Goal: Register for event/course

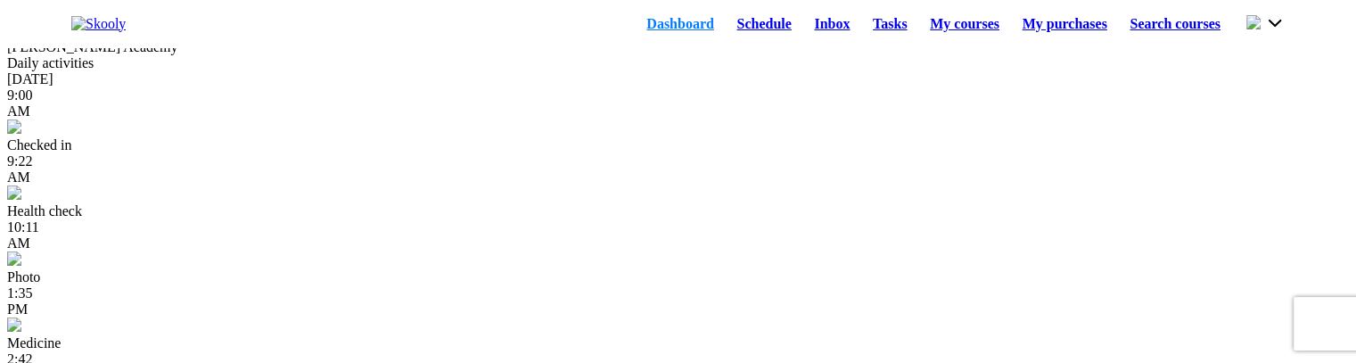
click at [734, 27] on link "Schedule" at bounding box center [765, 24] width 78 height 25
click at [726, 29] on link "Schedule" at bounding box center [765, 24] width 78 height 25
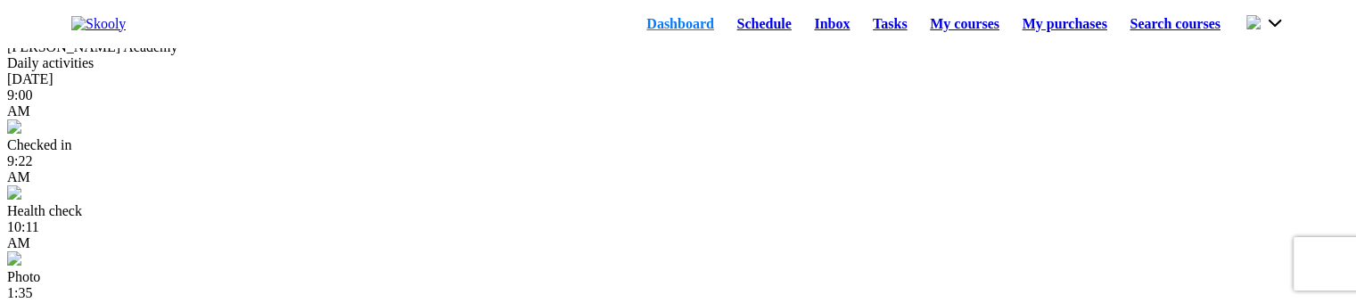
click at [726, 30] on link "Schedule" at bounding box center [765, 24] width 78 height 25
click at [730, 33] on link "Schedule" at bounding box center [765, 24] width 78 height 25
click at [726, 29] on link "Schedule" at bounding box center [765, 24] width 78 height 25
click at [1280, 33] on button at bounding box center [1265, 23] width 38 height 20
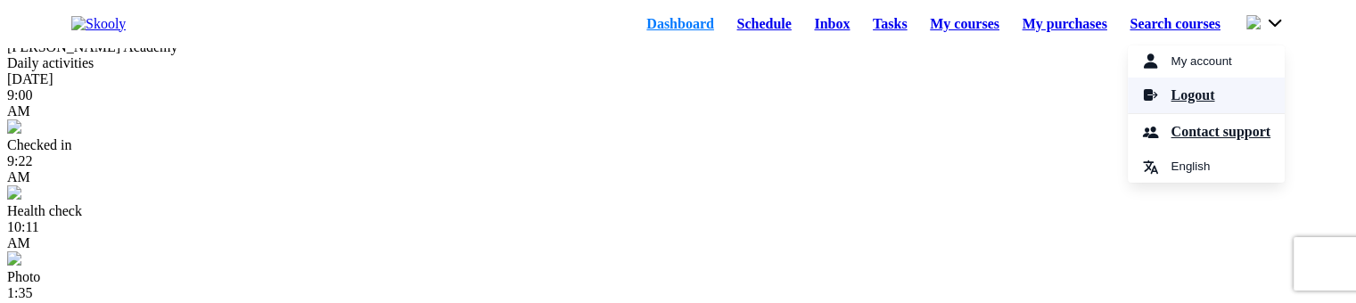
click at [1170, 109] on span "Logout" at bounding box center [1192, 96] width 44 height 26
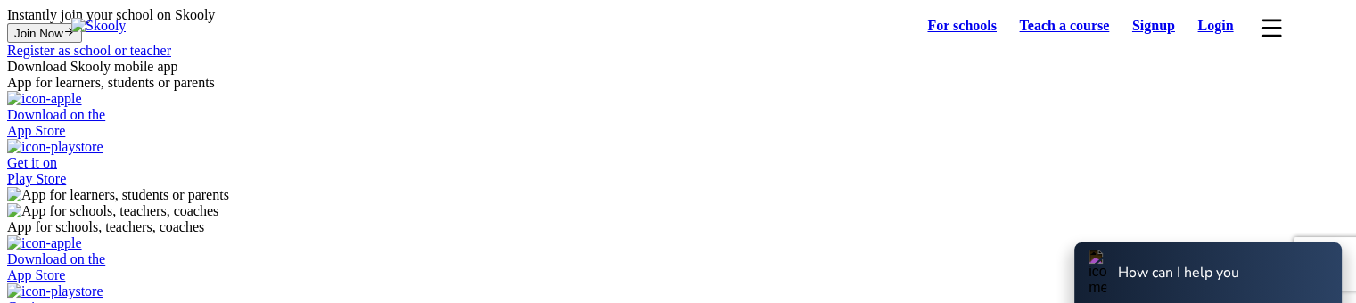
select select "81"
select select "Japan"
select select "Asia/Tokyo"
click at [1213, 28] on link "Login" at bounding box center [1215, 25] width 59 height 25
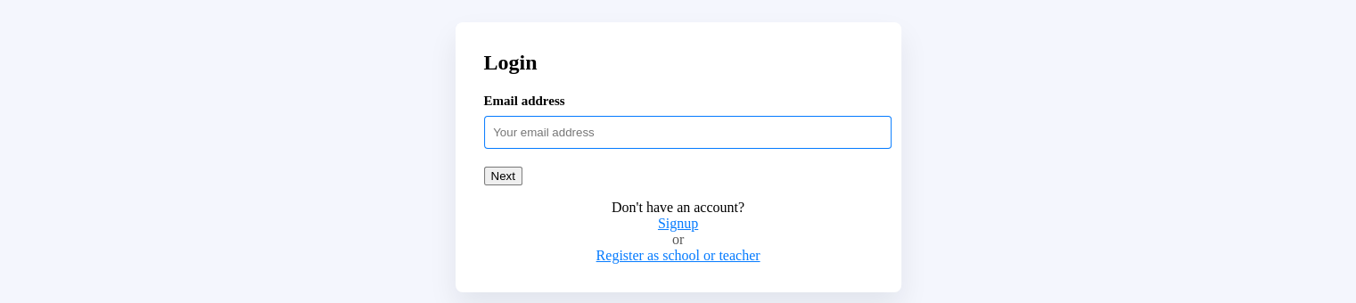
paste input "adultstud54321"
type input "adultstud54321@mailinator.com"
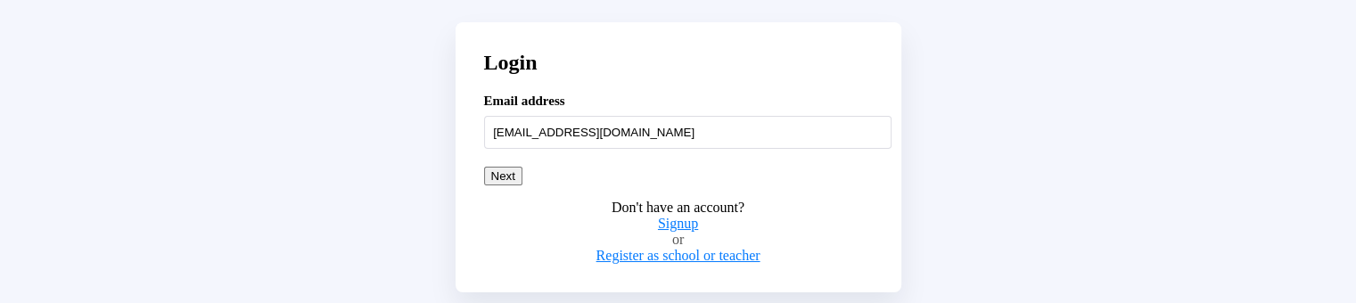
click at [522, 185] on button "Next" at bounding box center [503, 176] width 38 height 19
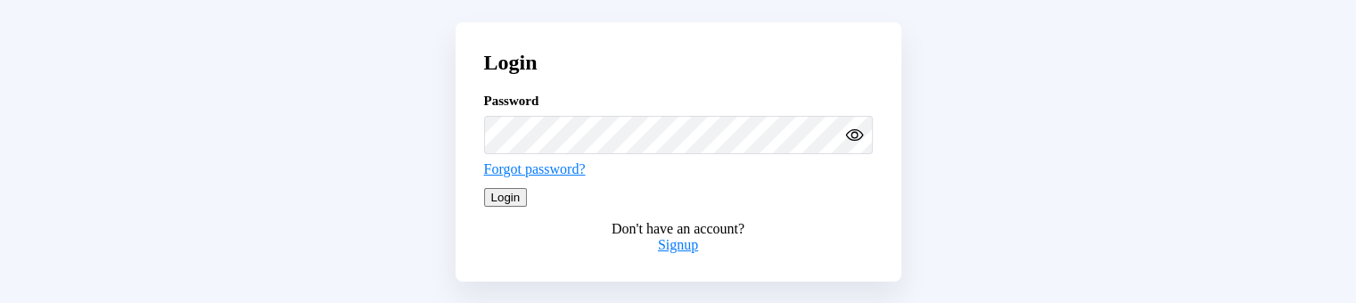
click at [528, 207] on button "Login" at bounding box center [506, 197] width 44 height 19
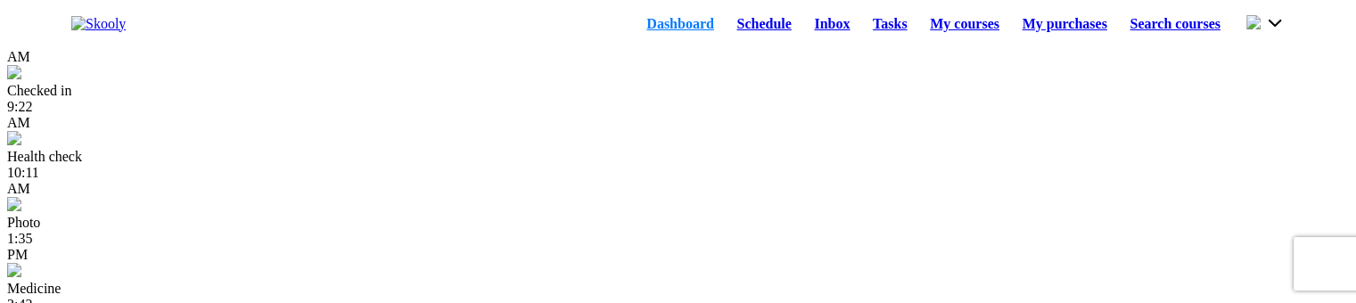
click at [726, 37] on link "Schedule" at bounding box center [765, 24] width 78 height 25
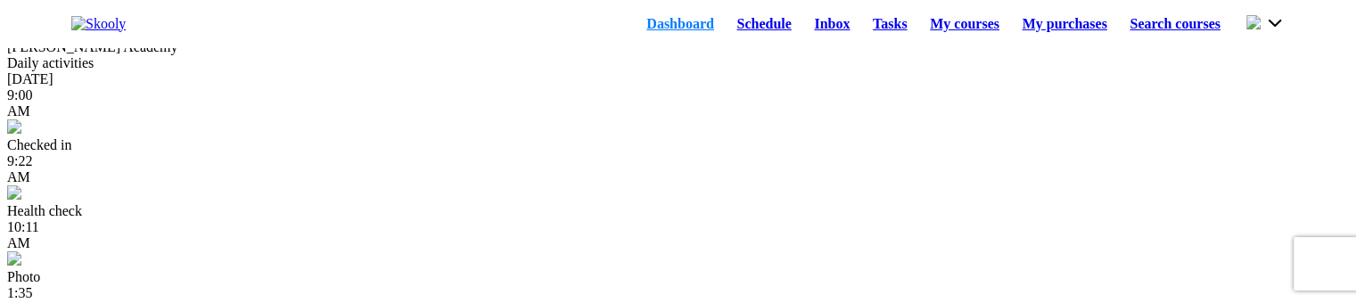
click at [742, 29] on link "Schedule" at bounding box center [765, 24] width 78 height 25
click at [734, 37] on link "Schedule" at bounding box center [765, 24] width 78 height 25
click at [756, 34] on link "Schedule" at bounding box center [765, 24] width 78 height 25
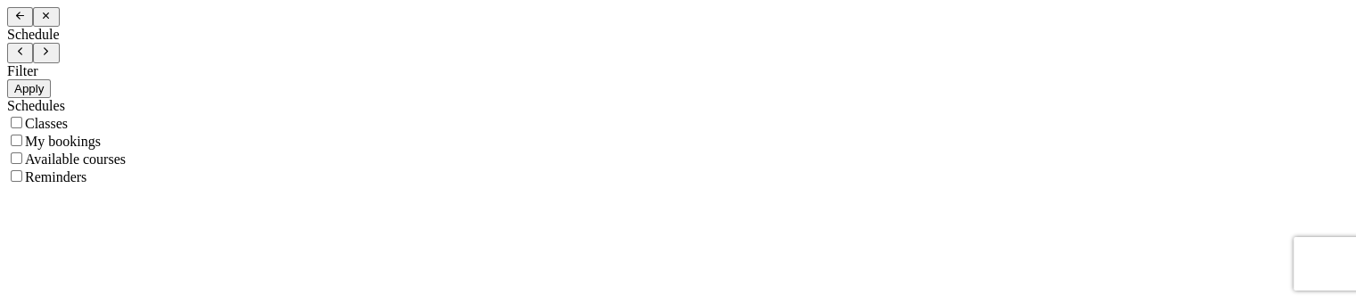
click at [26, 21] on icon "Arrow Back" at bounding box center [20, 16] width 12 height 12
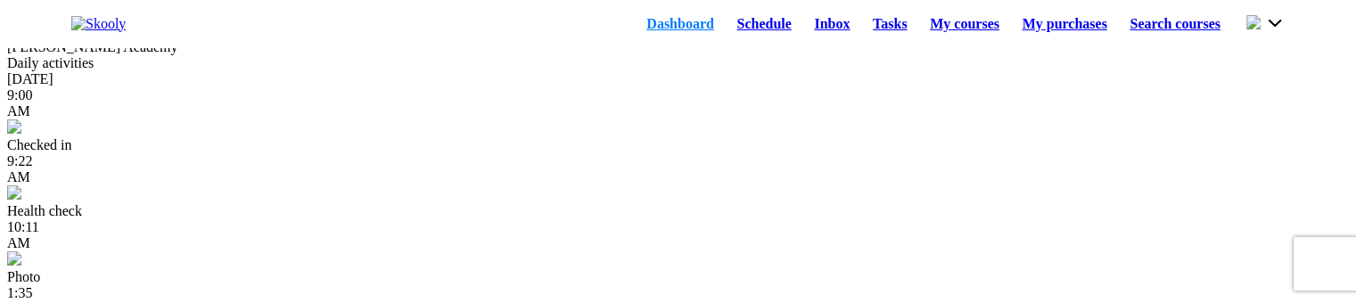
click at [726, 27] on link "Schedule" at bounding box center [765, 24] width 78 height 25
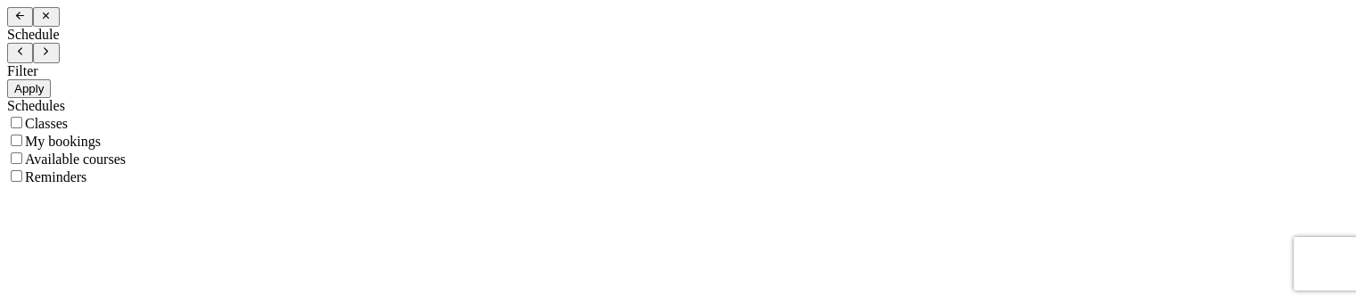
click at [26, 21] on icon "Arrow Back" at bounding box center [20, 16] width 12 height 12
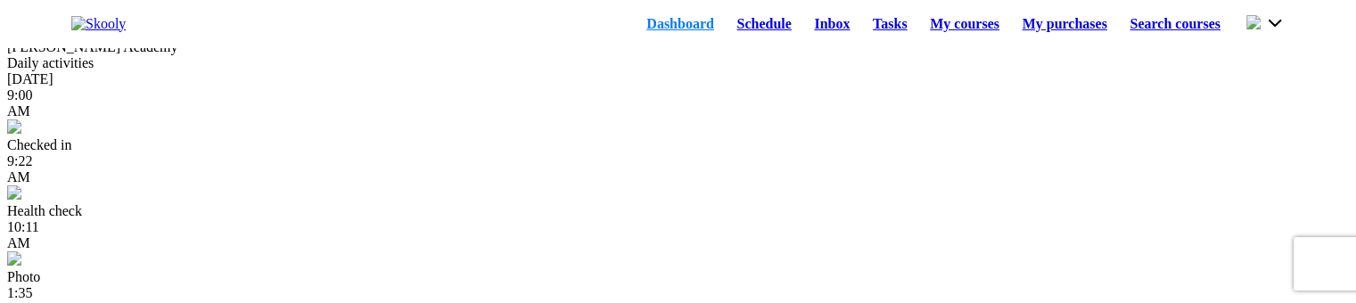
click at [736, 35] on link "Schedule" at bounding box center [765, 24] width 78 height 25
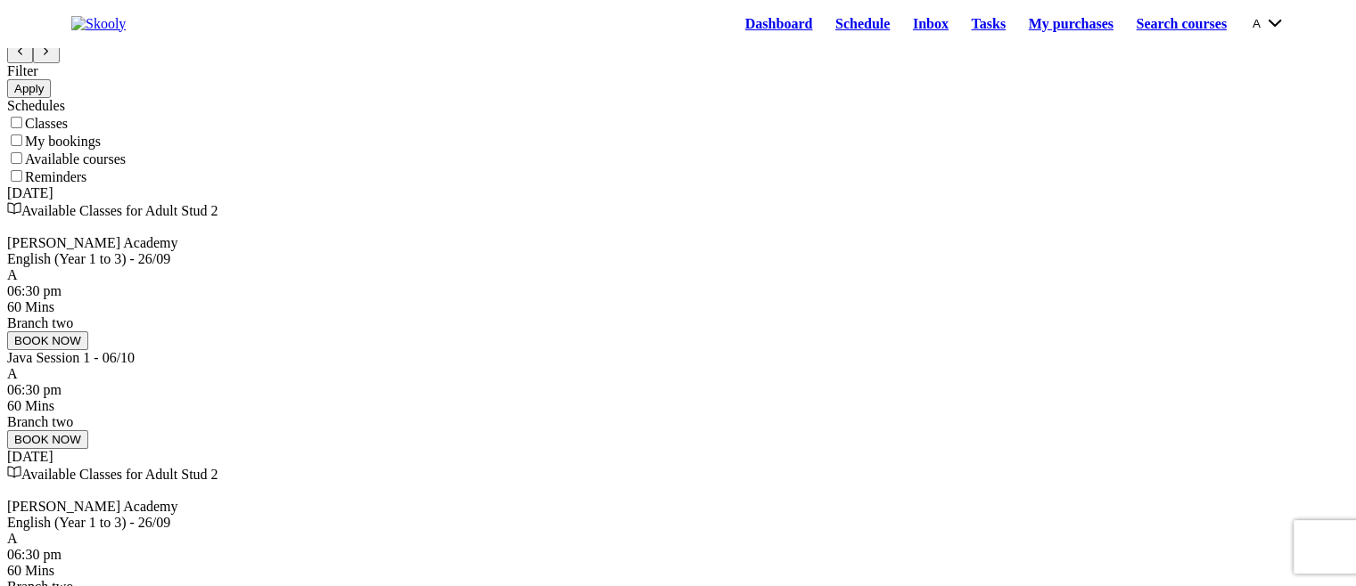
click at [88, 302] on button "BOOK NOW" at bounding box center [47, 341] width 81 height 19
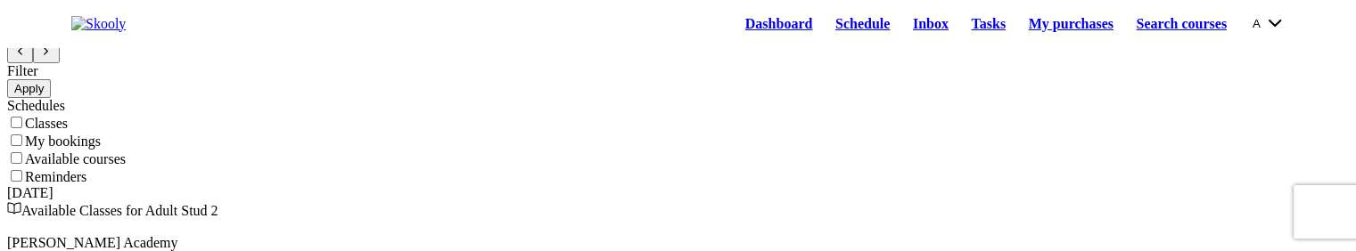
click at [756, 29] on link "Dashboard" at bounding box center [779, 24] width 90 height 25
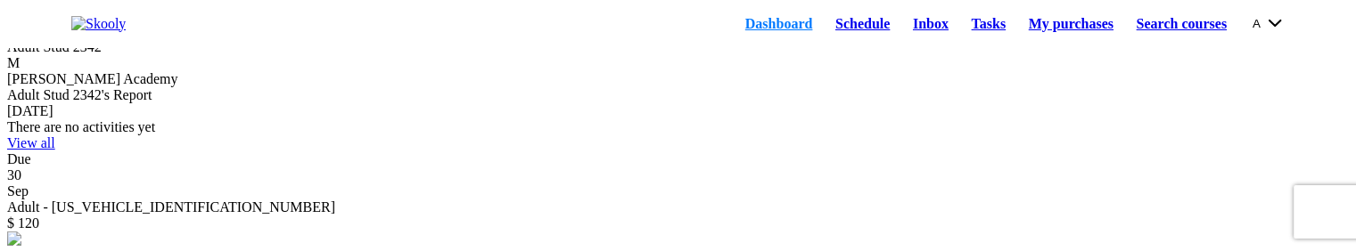
click at [824, 37] on link "Schedule" at bounding box center [863, 24] width 78 height 25
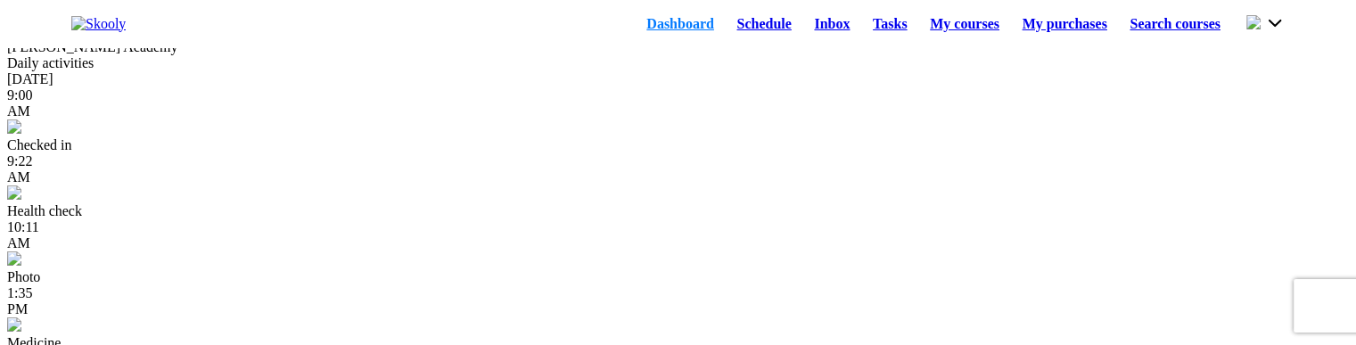
click at [726, 29] on link "Schedule" at bounding box center [765, 24] width 78 height 25
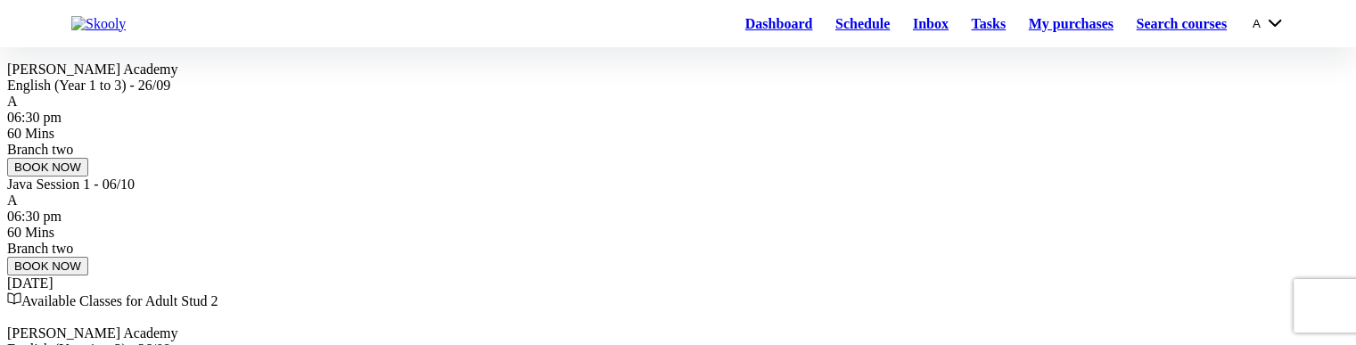
scroll to position [178, 0]
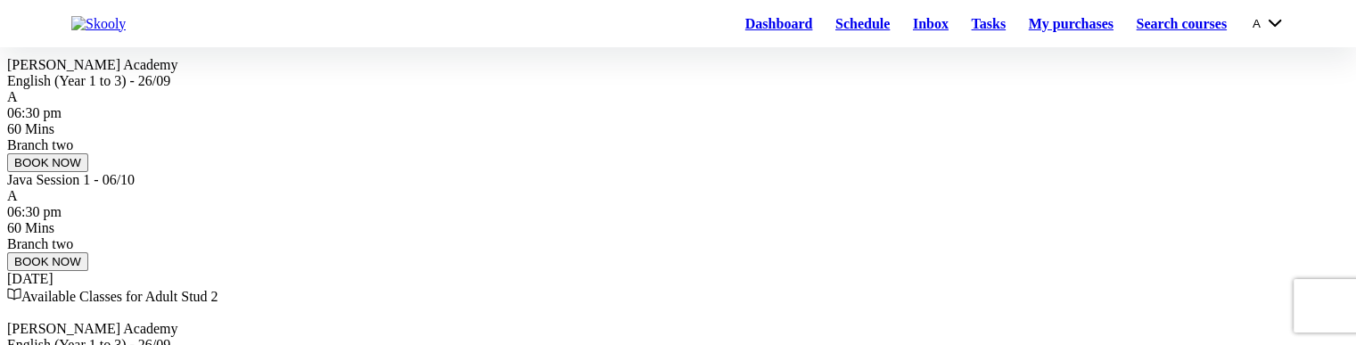
click at [88, 172] on button "BOOK NOW" at bounding box center [47, 162] width 81 height 19
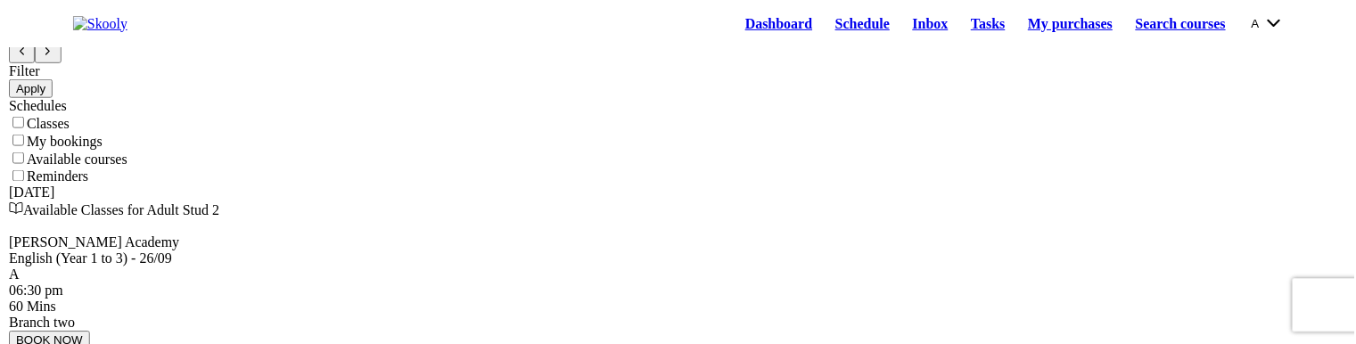
scroll to position [0, 0]
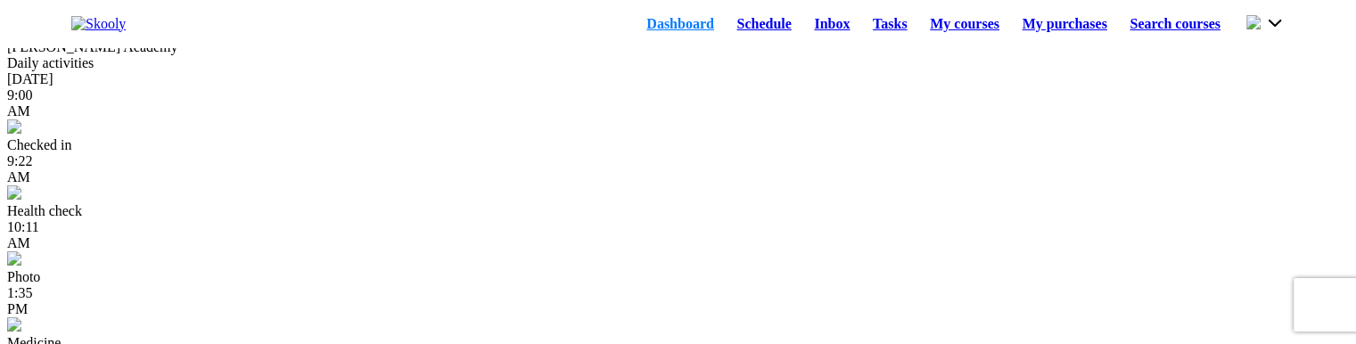
click at [735, 35] on link "Schedule" at bounding box center [765, 24] width 78 height 25
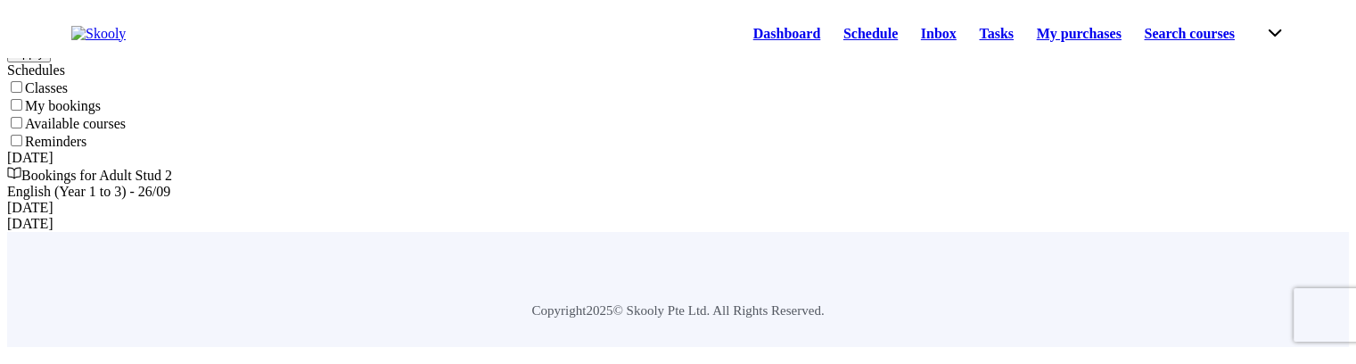
scroll to position [89, 0]
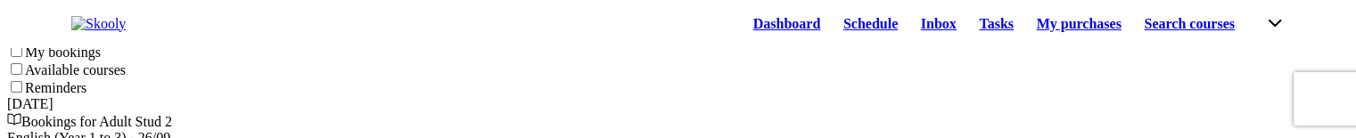
click at [744, 22] on link "Dashboard" at bounding box center [787, 24] width 90 height 25
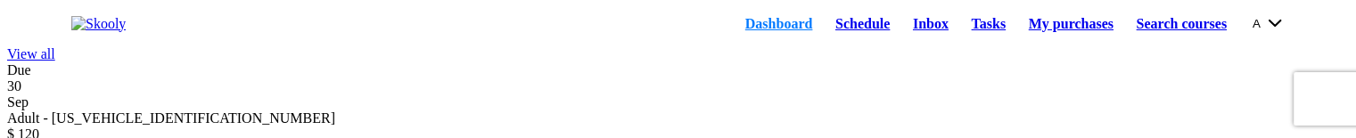
click at [824, 37] on link "Schedule" at bounding box center [863, 24] width 78 height 25
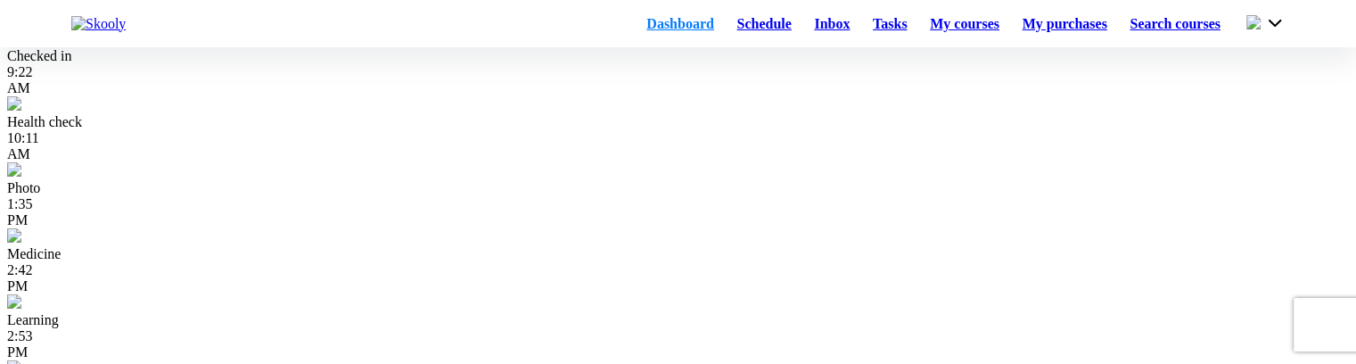
click at [726, 29] on link "Schedule" at bounding box center [765, 24] width 78 height 25
click at [736, 37] on link "Schedule" at bounding box center [765, 24] width 78 height 25
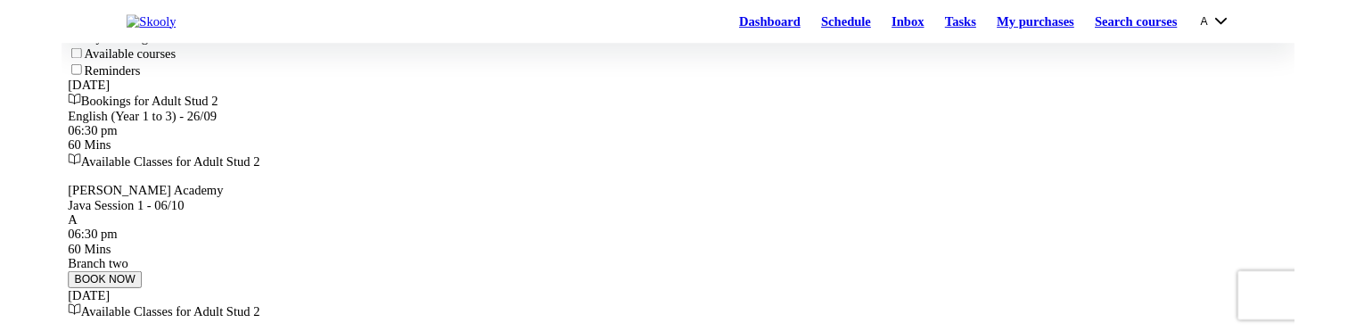
scroll to position [89, 0]
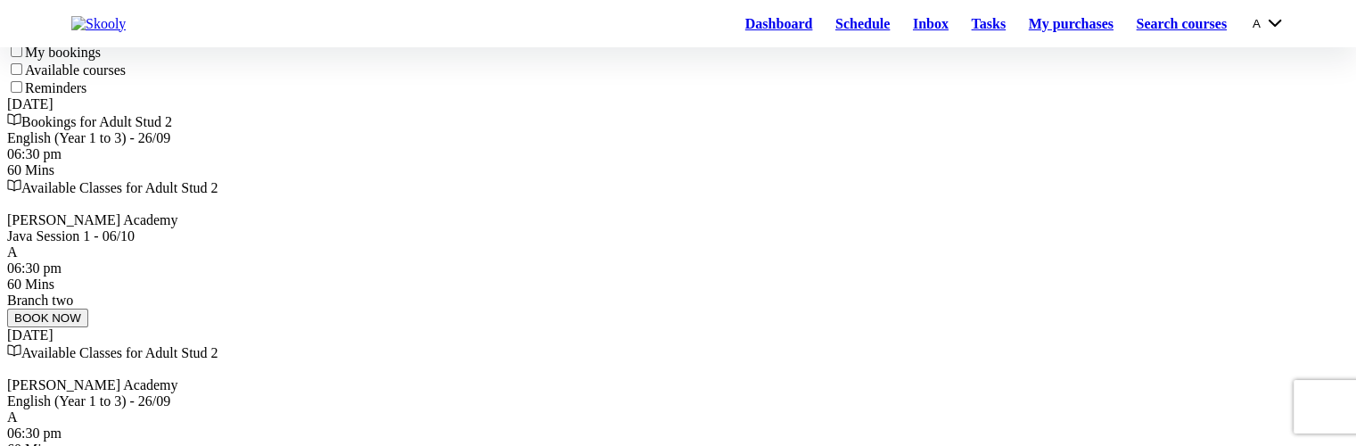
click at [424, 146] on div "English (Year 1 to 3) - 26/09" at bounding box center [677, 138] width 1341 height 16
click at [595, 178] on div "06:30 pm 60 Mins" at bounding box center [677, 162] width 1341 height 32
click at [512, 146] on div "English (Year 1 to 3) - 26/09" at bounding box center [677, 138] width 1341 height 16
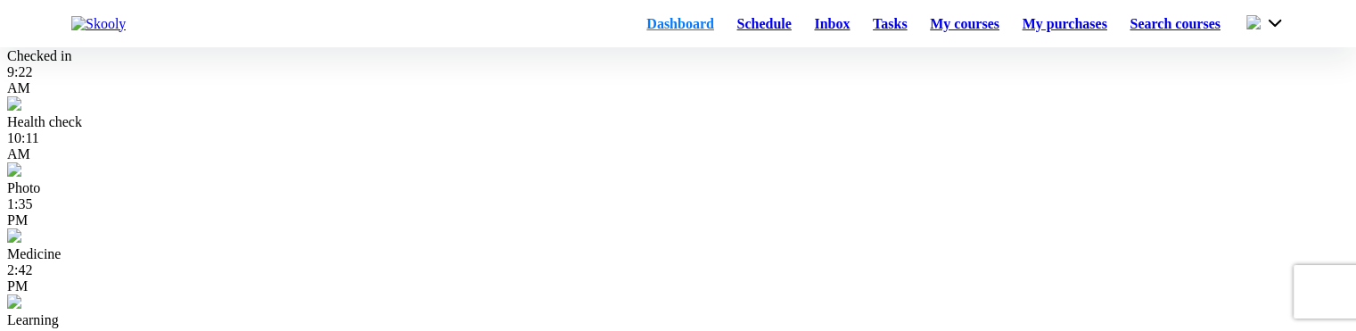
click at [726, 26] on link "Schedule" at bounding box center [765, 24] width 78 height 25
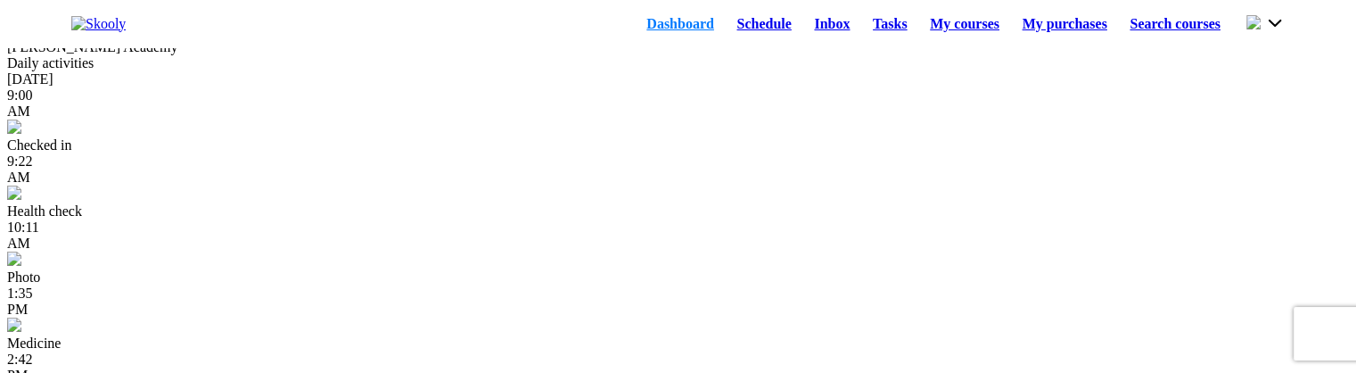
click at [742, 37] on link "Schedule" at bounding box center [765, 24] width 78 height 25
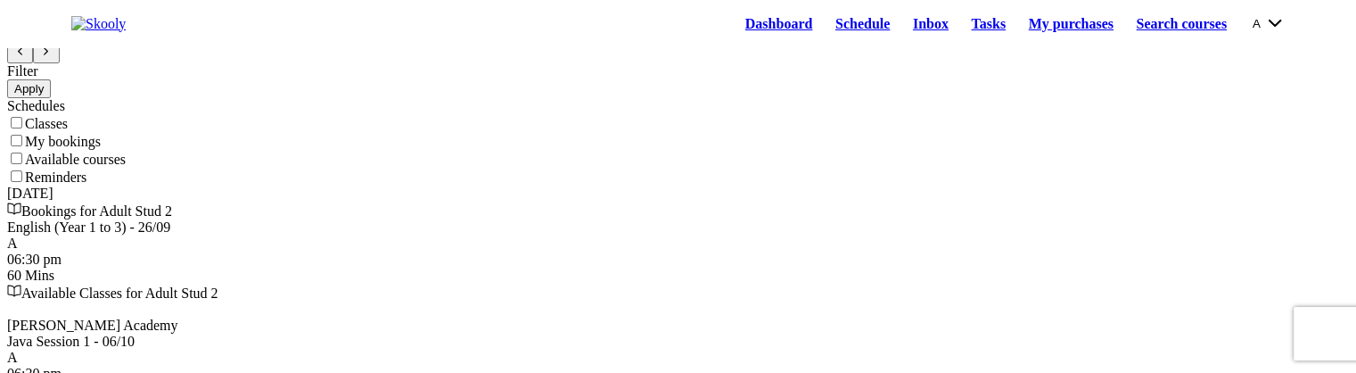
click at [547, 251] on div "English (Year 1 to 3) - 26/09 A" at bounding box center [677, 235] width 1341 height 32
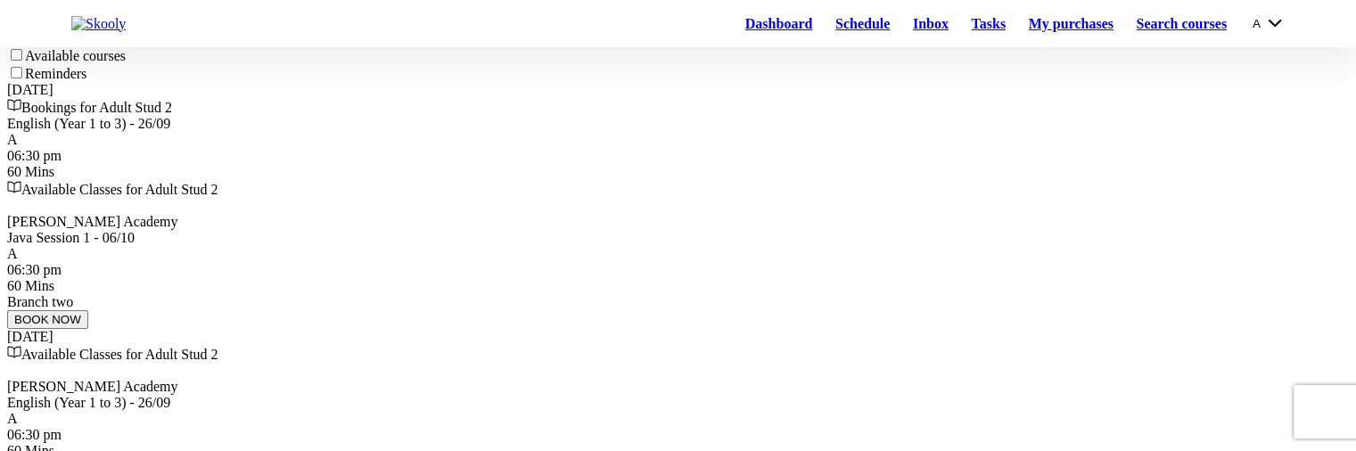
scroll to position [178, 0]
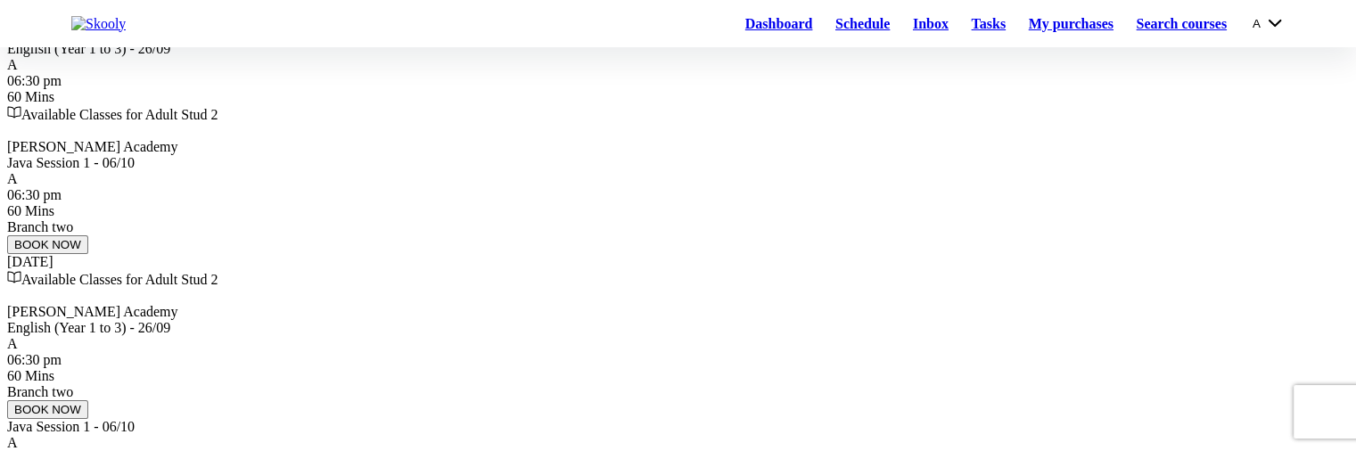
click at [498, 105] on div "06:30 pm 60 Mins" at bounding box center [677, 89] width 1341 height 32
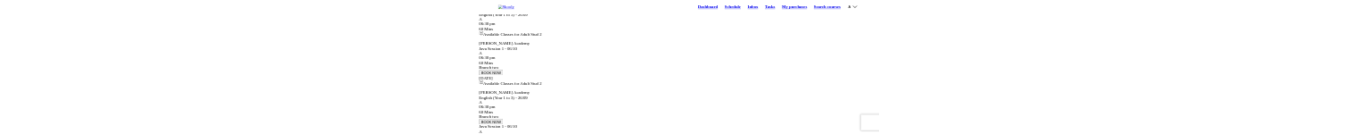
scroll to position [0, 0]
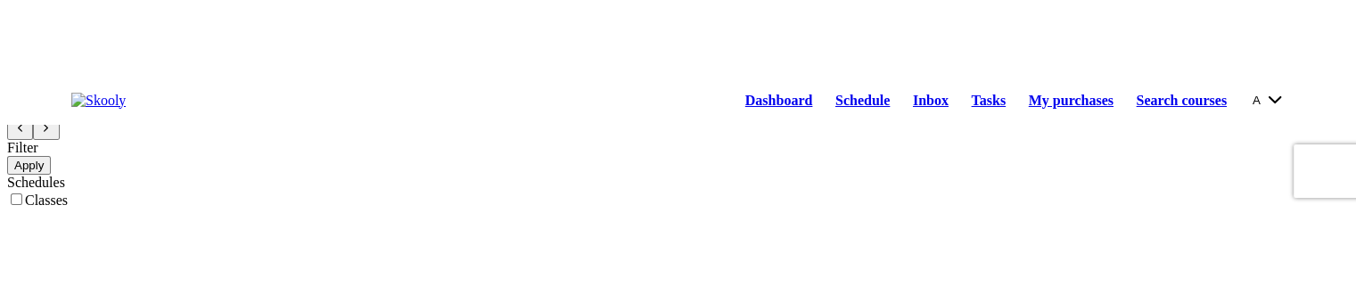
scroll to position [178, 0]
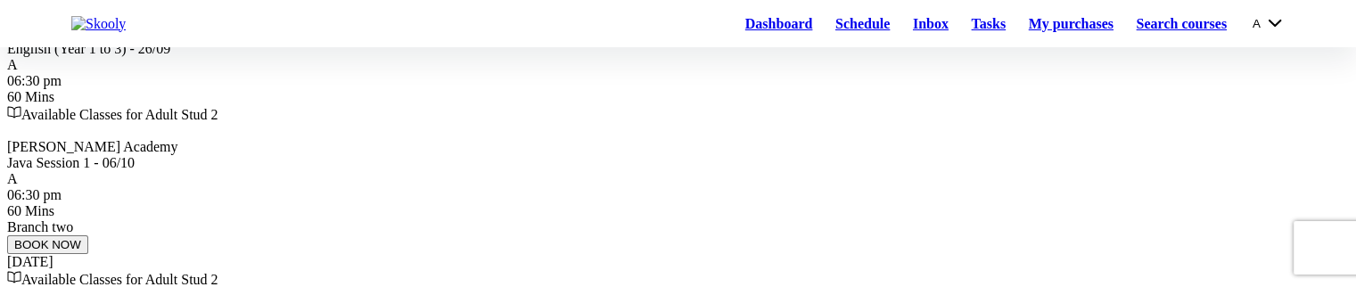
click at [553, 105] on div "06:30 pm 60 Mins" at bounding box center [677, 89] width 1341 height 32
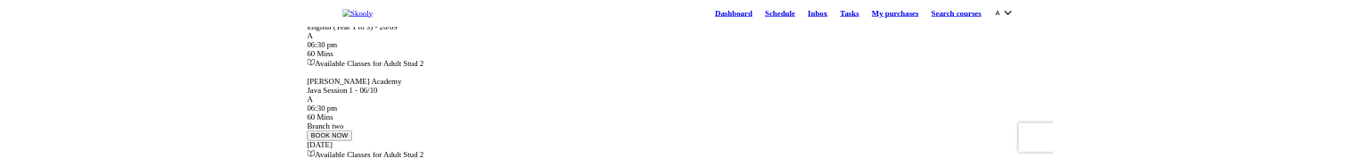
scroll to position [0, 0]
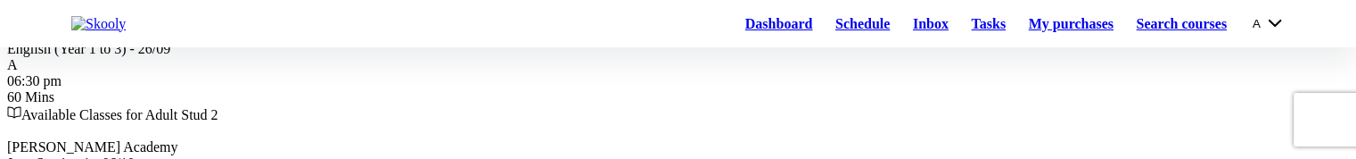
click at [553, 73] on div "English (Year 1 to 3) - 26/09 A" at bounding box center [677, 57] width 1341 height 32
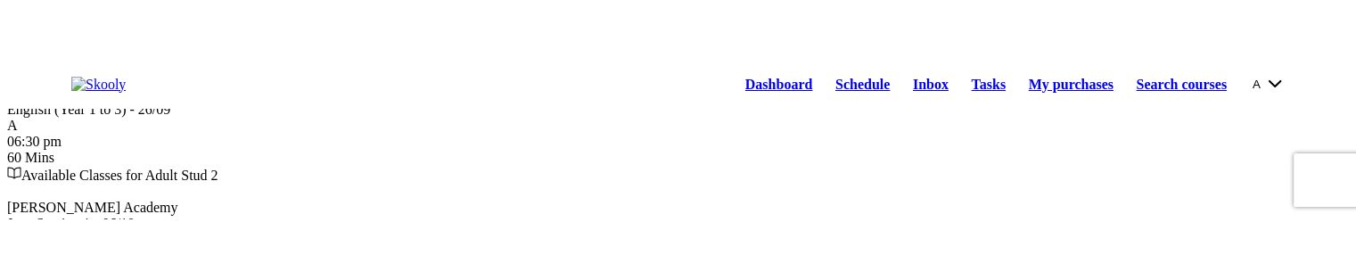
scroll to position [0, 0]
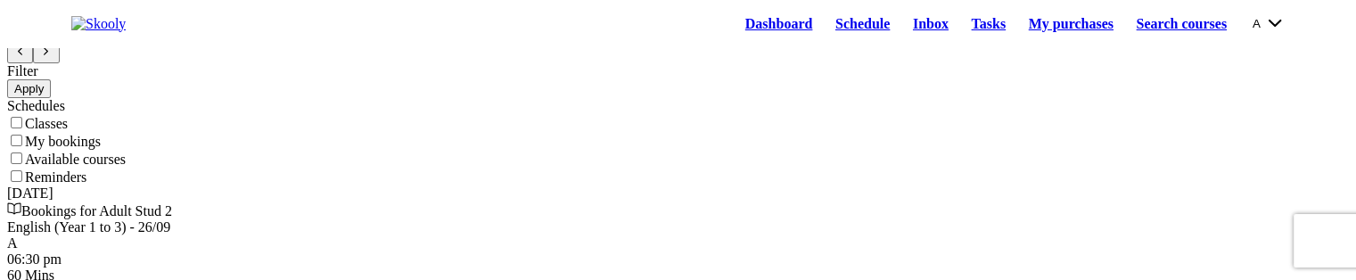
click at [738, 37] on link "Dashboard" at bounding box center [779, 24] width 90 height 25
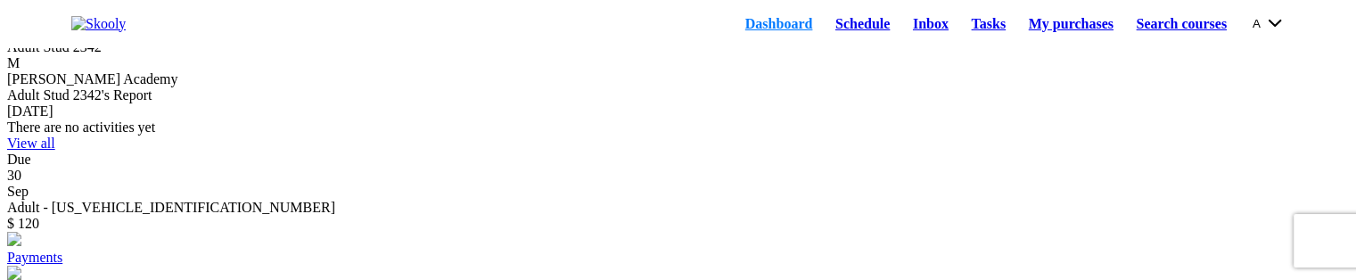
click at [824, 37] on link "Schedule" at bounding box center [863, 24] width 78 height 25
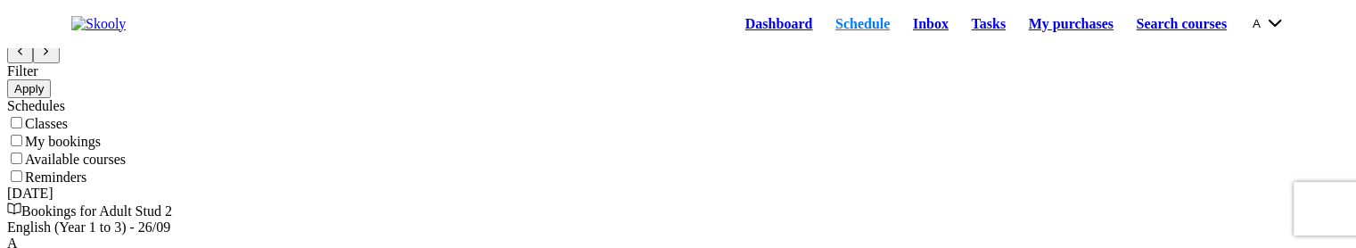
click at [747, 34] on link "Dashboard" at bounding box center [779, 24] width 90 height 25
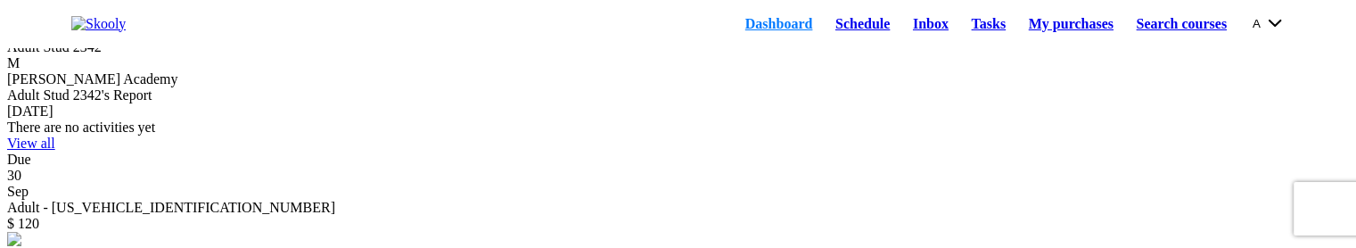
click at [824, 37] on link "Schedule" at bounding box center [863, 24] width 78 height 25
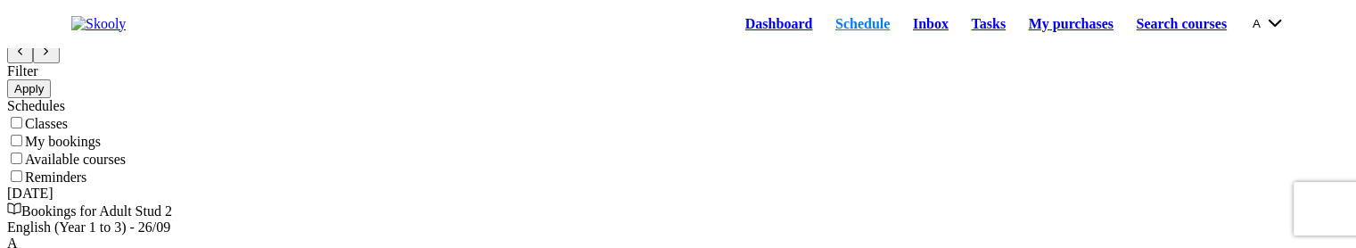
click at [719, 15] on div "Dashboard Schedule Inbox Tasks My purchases Search courses A My account Logout …" at bounding box center [1001, 24] width 565 height 25
click at [734, 26] on link "Dashboard" at bounding box center [779, 24] width 90 height 25
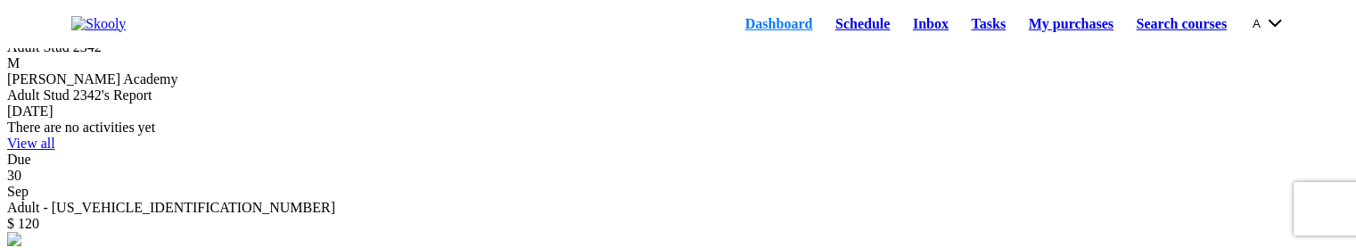
click at [834, 37] on link "Schedule" at bounding box center [863, 24] width 78 height 25
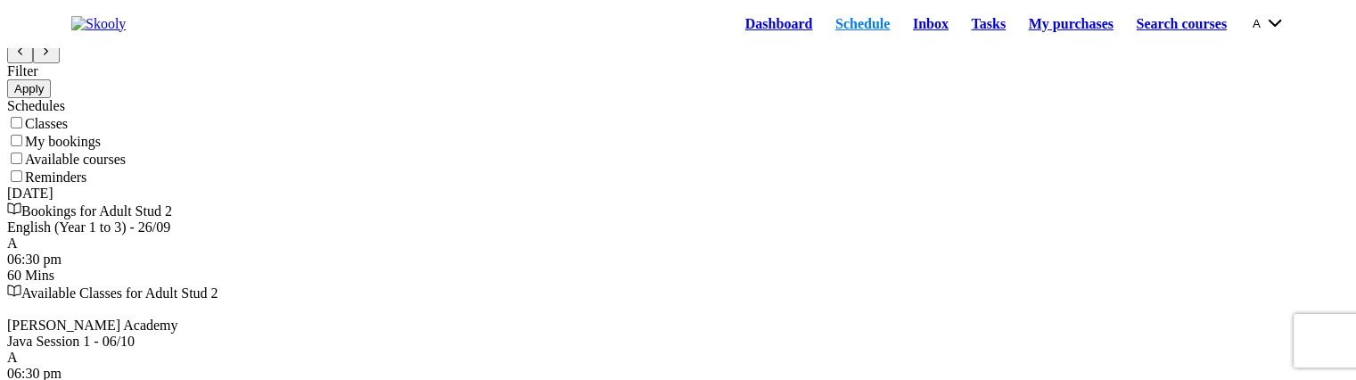
click at [556, 235] on div "English (Year 1 to 3) - 26/09" at bounding box center [677, 227] width 1341 height 16
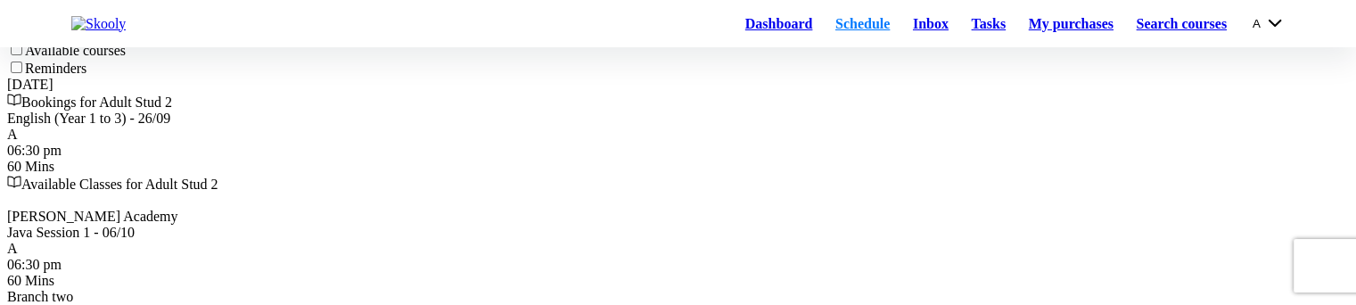
scroll to position [178, 0]
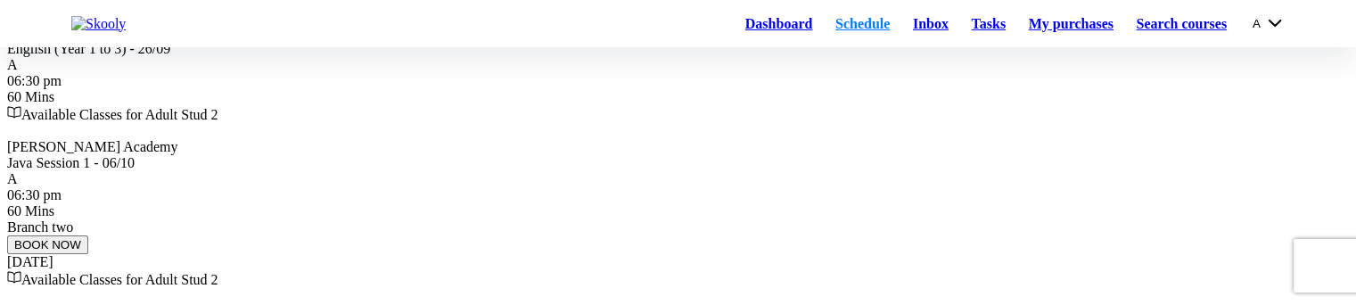
click at [453, 105] on div "60 Mins" at bounding box center [677, 97] width 1341 height 16
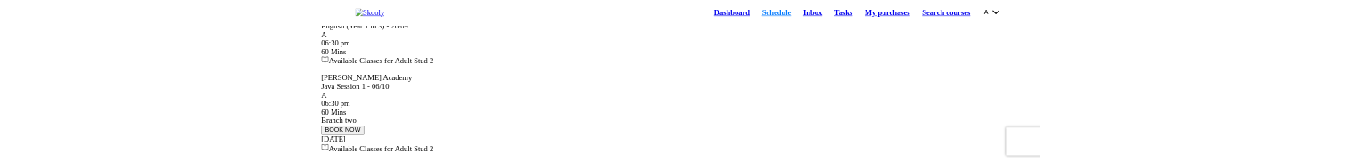
scroll to position [0, 0]
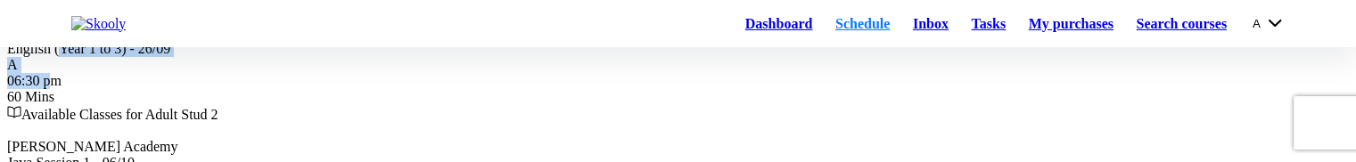
drag, startPoint x: 430, startPoint y: 124, endPoint x: 446, endPoint y: 119, distance: 16.1
click at [446, 105] on div "English (Year 1 to 3) - 26/09 A 06:30 pm 60 Mins" at bounding box center [677, 73] width 1341 height 64
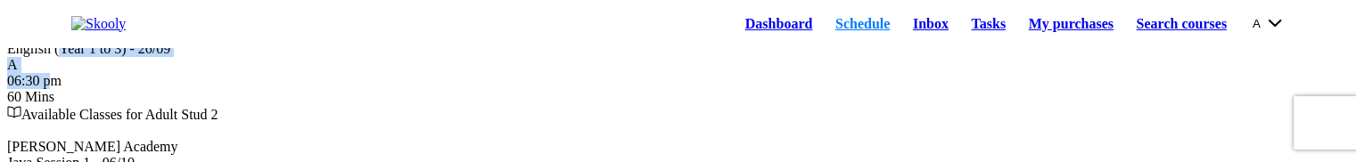
scroll to position [0, 0]
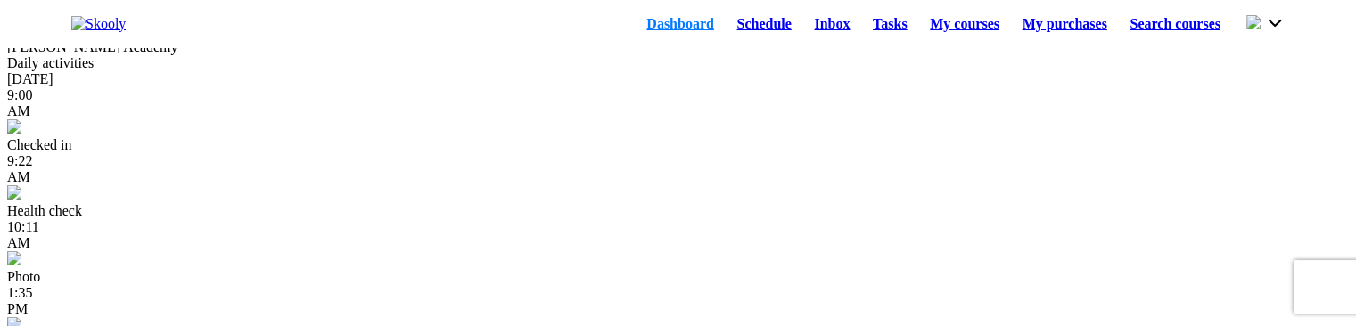
click at [726, 25] on link "Schedule" at bounding box center [765, 24] width 78 height 25
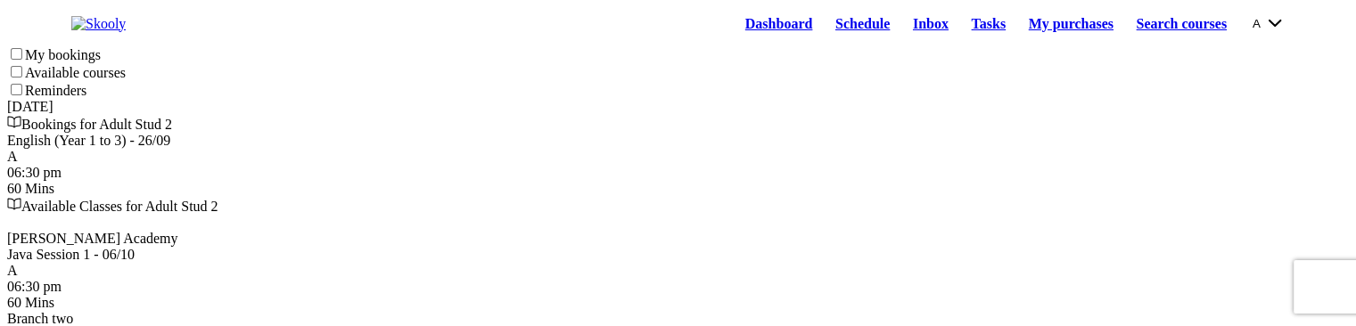
scroll to position [89, 0]
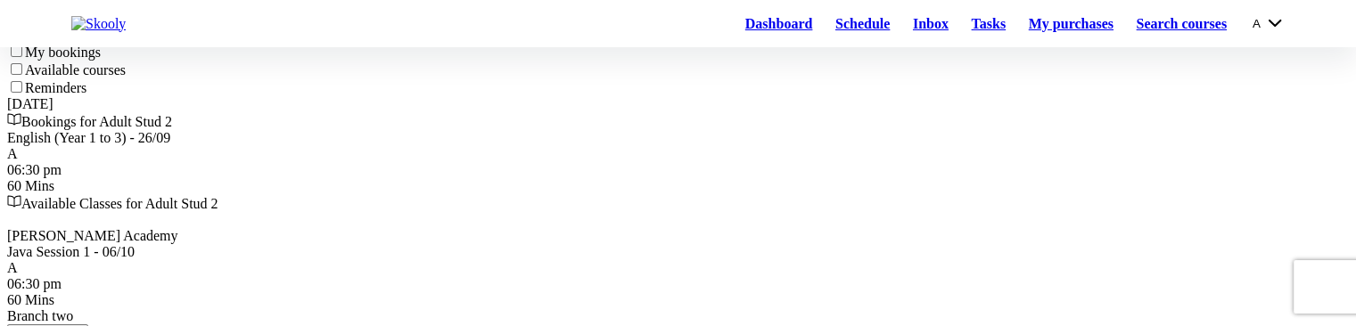
click at [514, 161] on div "06:30 pm 60 Mins" at bounding box center [677, 178] width 1341 height 32
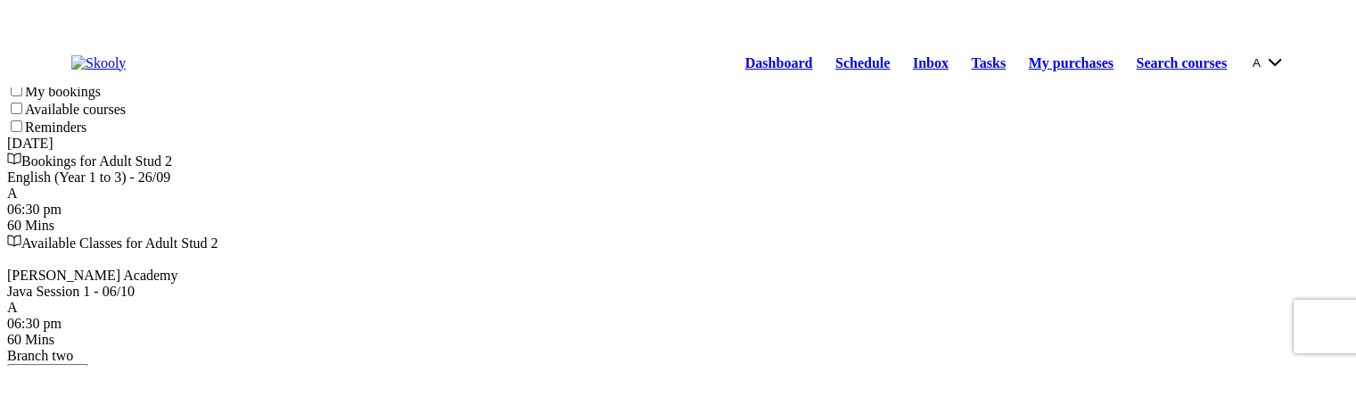
scroll to position [0, 0]
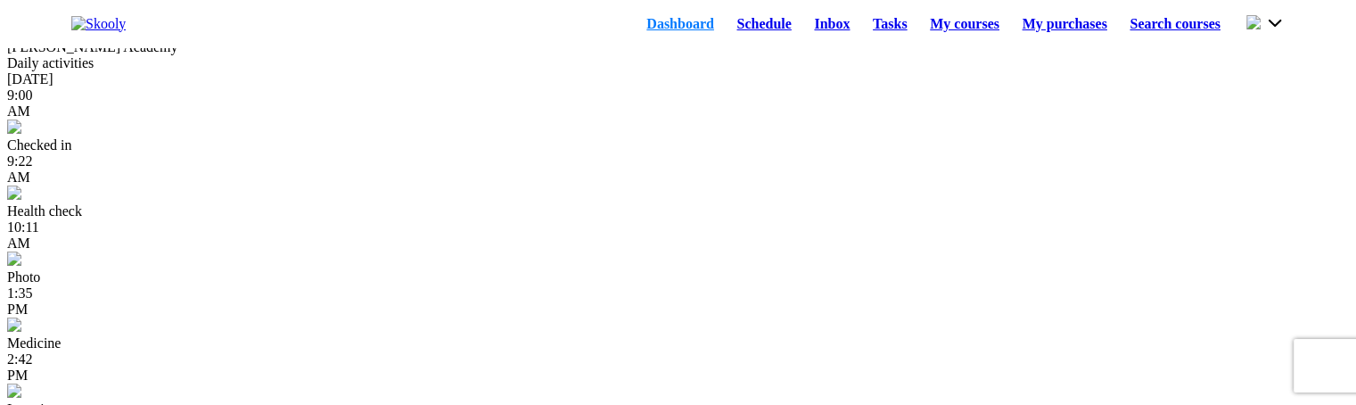
click at [728, 26] on link "Schedule" at bounding box center [765, 24] width 78 height 25
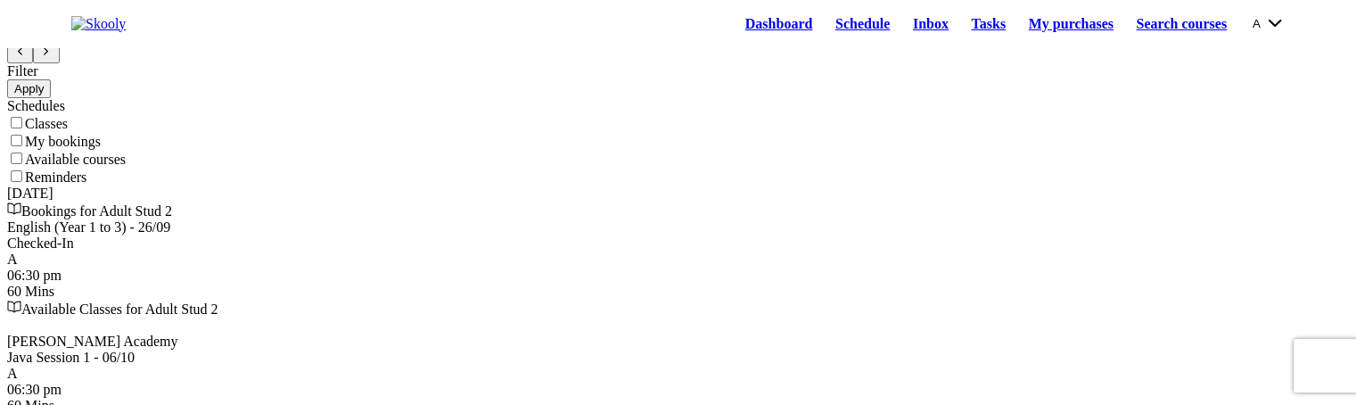
click at [542, 299] on div "English (Year 1 to 3) - 26/09 Checked-In A 06:30 pm 60 Mins" at bounding box center [677, 259] width 1341 height 80
click at [504, 235] on div "English (Year 1 to 3) - 26/09" at bounding box center [677, 227] width 1341 height 16
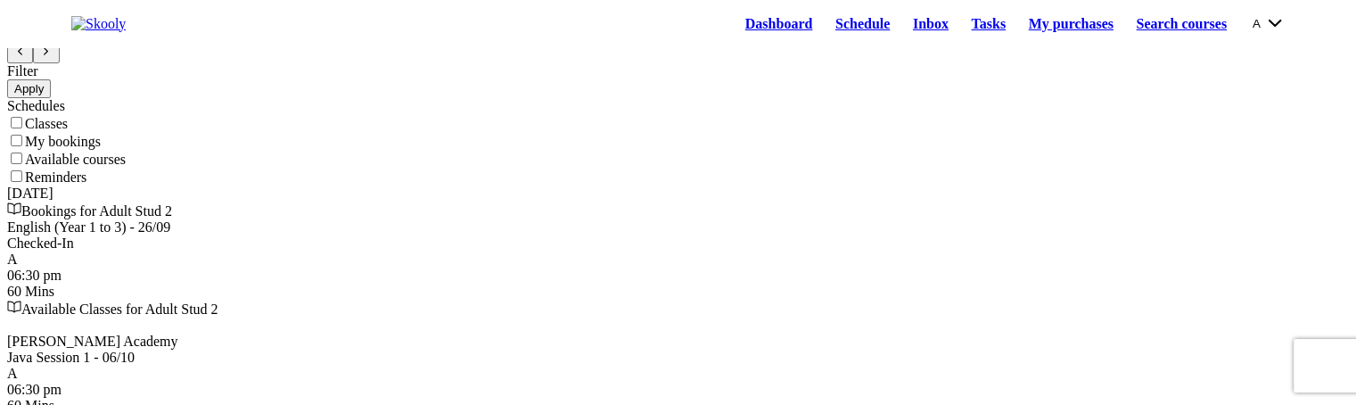
click at [1052, 19] on link "My purchases" at bounding box center [1071, 24] width 108 height 25
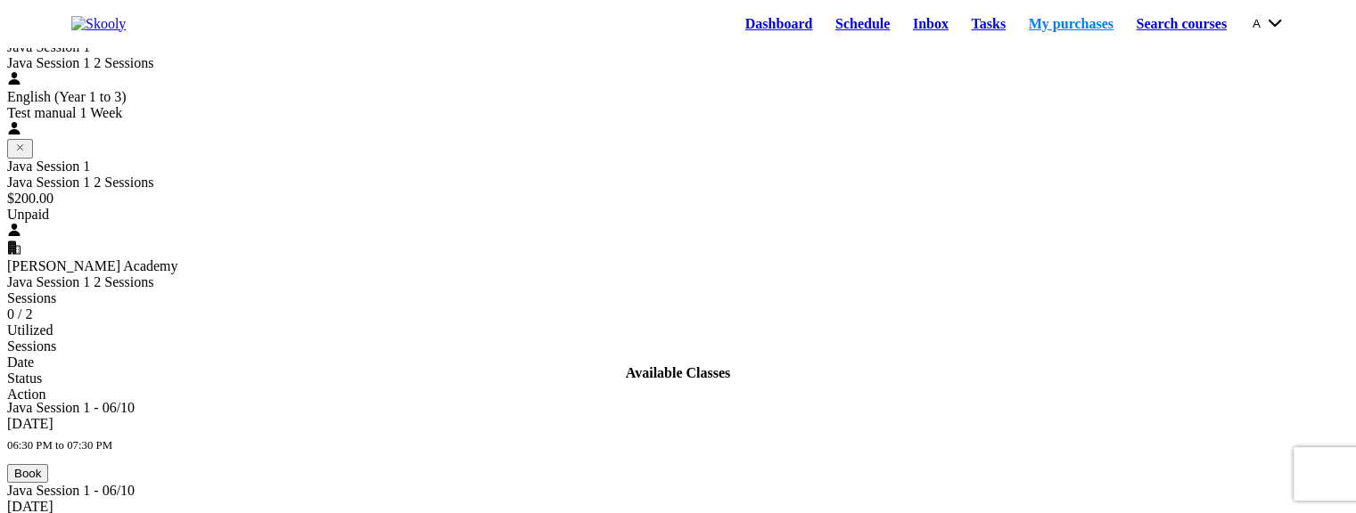
click at [193, 121] on div "Test manual 1 Week" at bounding box center [677, 113] width 1341 height 16
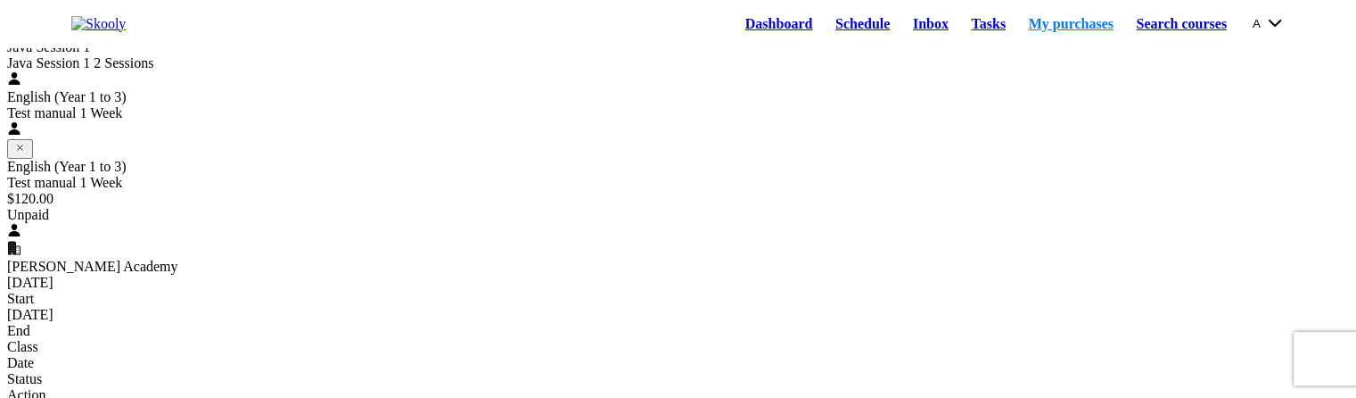
click at [773, 26] on link "Dashboard" at bounding box center [779, 24] width 90 height 25
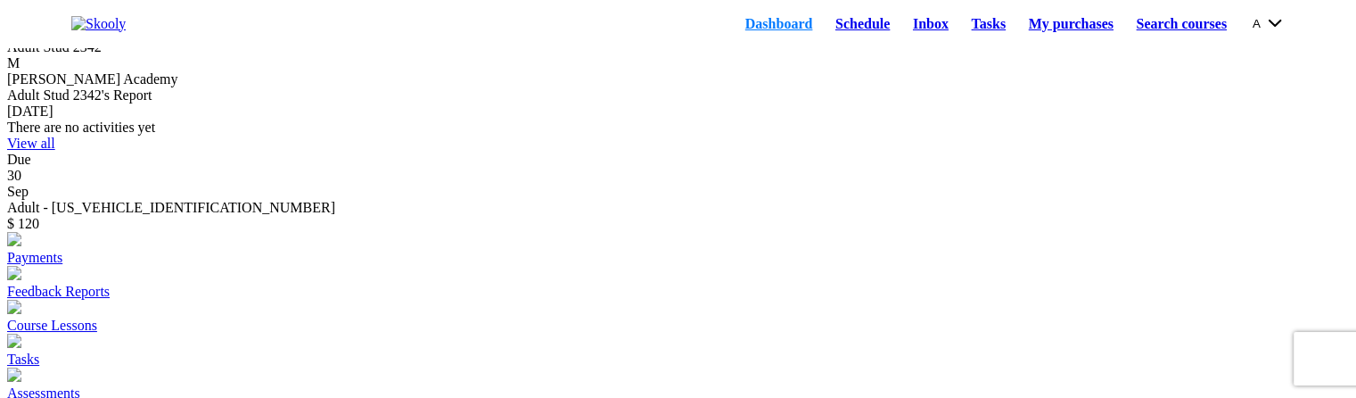
click at [824, 37] on link "Schedule" at bounding box center [863, 24] width 78 height 25
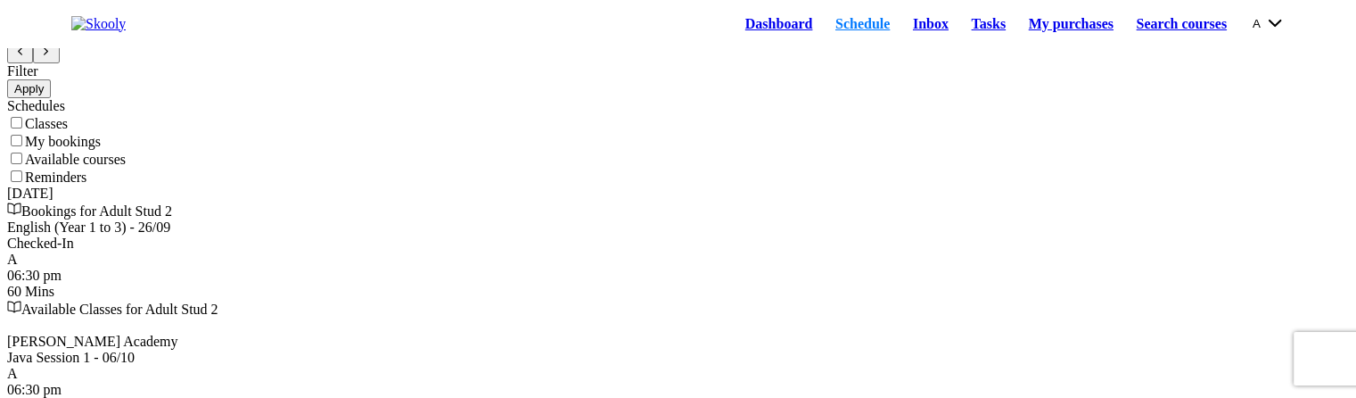
click at [548, 299] on div "English (Year 1 to 3) - 26/09 Checked-In A 06:30 pm 60 Mins" at bounding box center [677, 259] width 1341 height 80
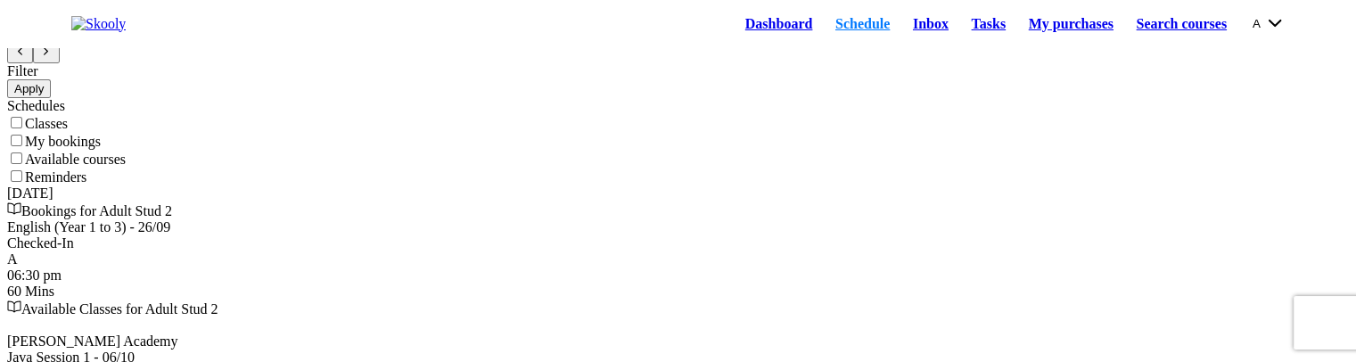
click at [467, 235] on div "English (Year 1 to 3) - 26/09" at bounding box center [677, 227] width 1341 height 16
